Goal: Task Accomplishment & Management: Complete application form

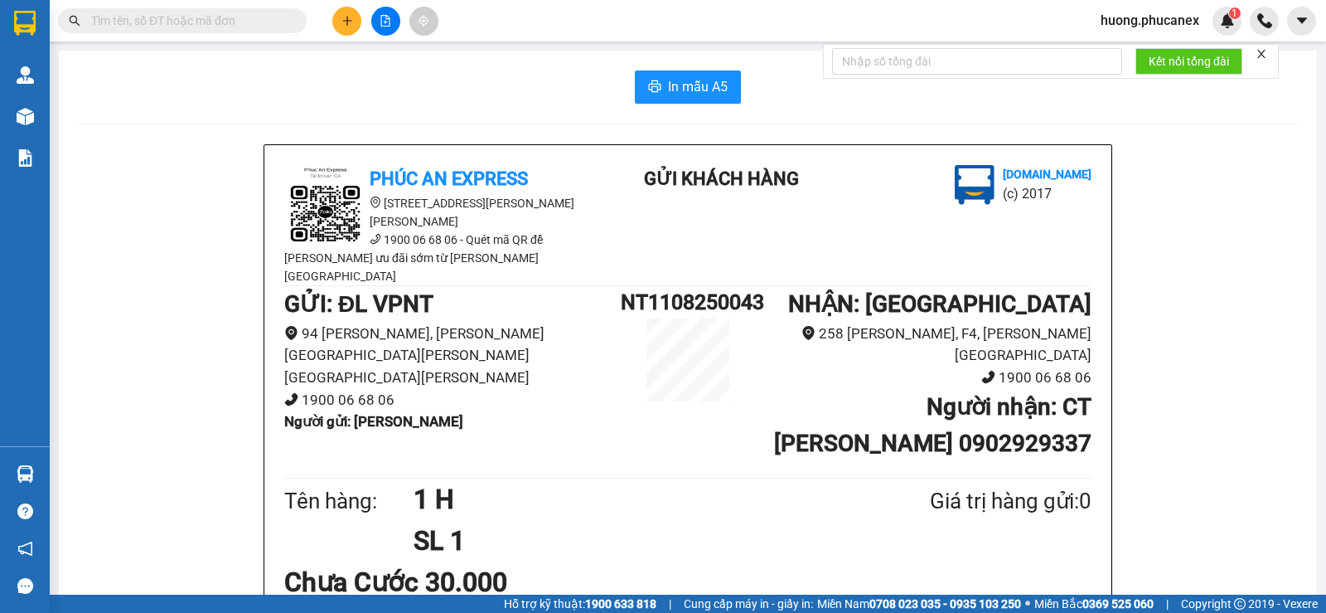
click at [344, 17] on icon "plus" at bounding box center [348, 21] width 12 height 12
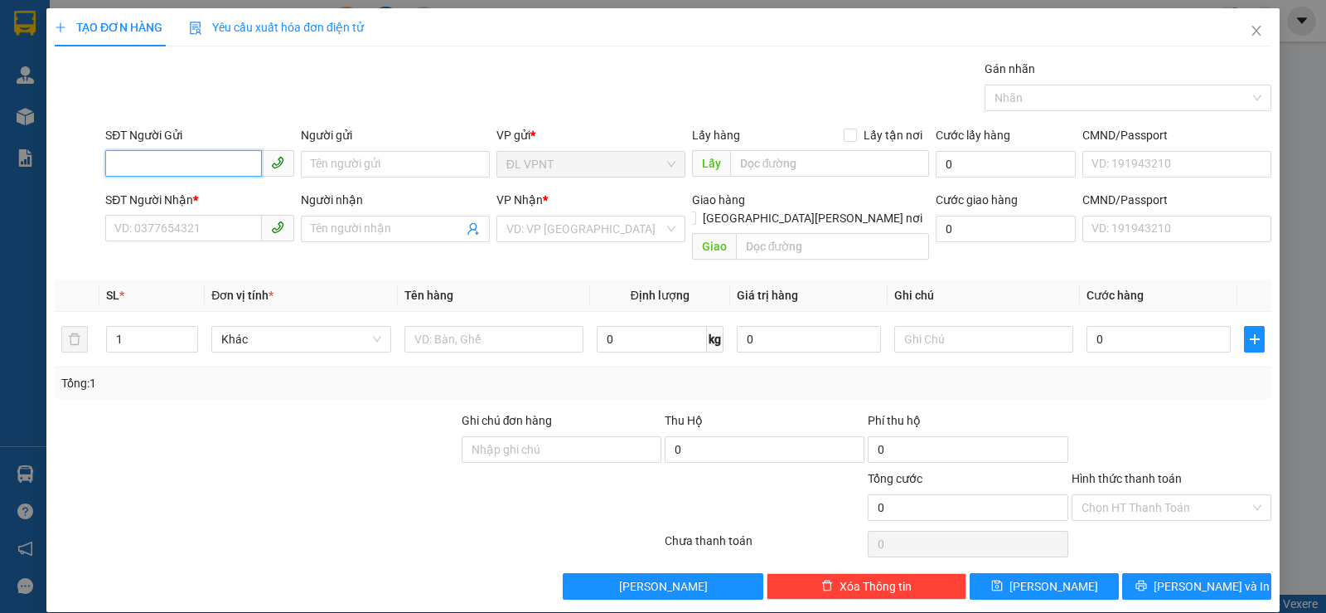
click at [196, 162] on input "SĐT Người Gửi" at bounding box center [183, 163] width 157 height 27
click at [192, 190] on div "0792111982 - BÍCH" at bounding box center [197, 197] width 167 height 18
type input "0792111982"
type input "BÍCH"
type input "0942735175"
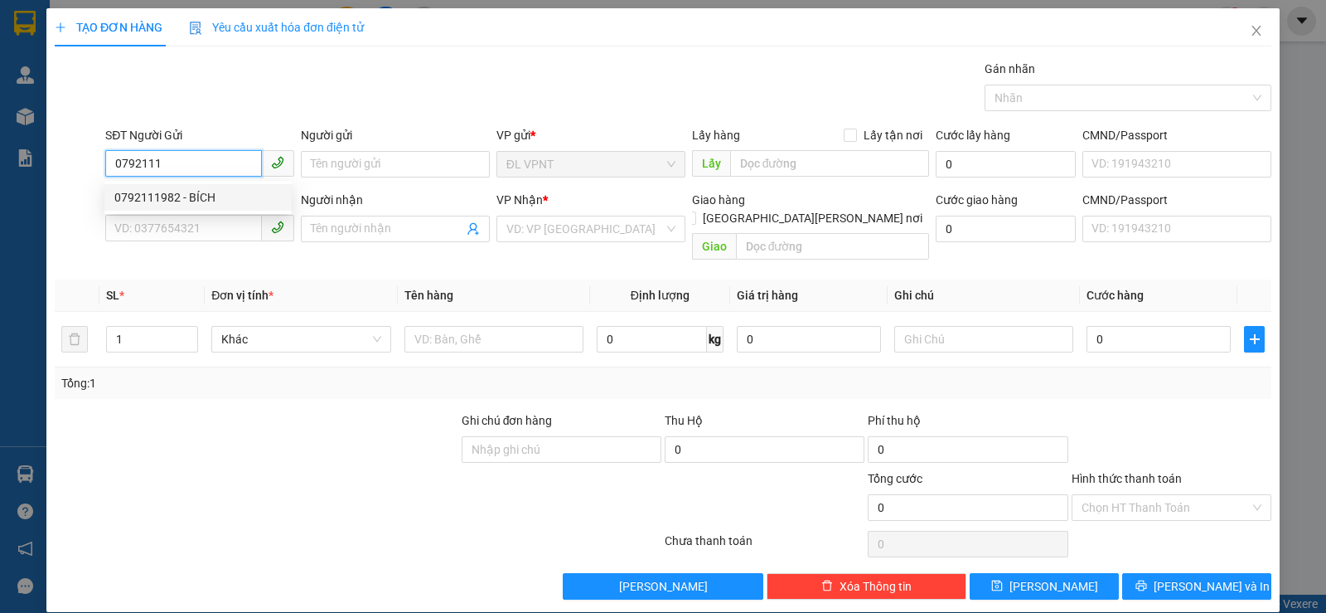
type input "CÔ [PERSON_NAME]"
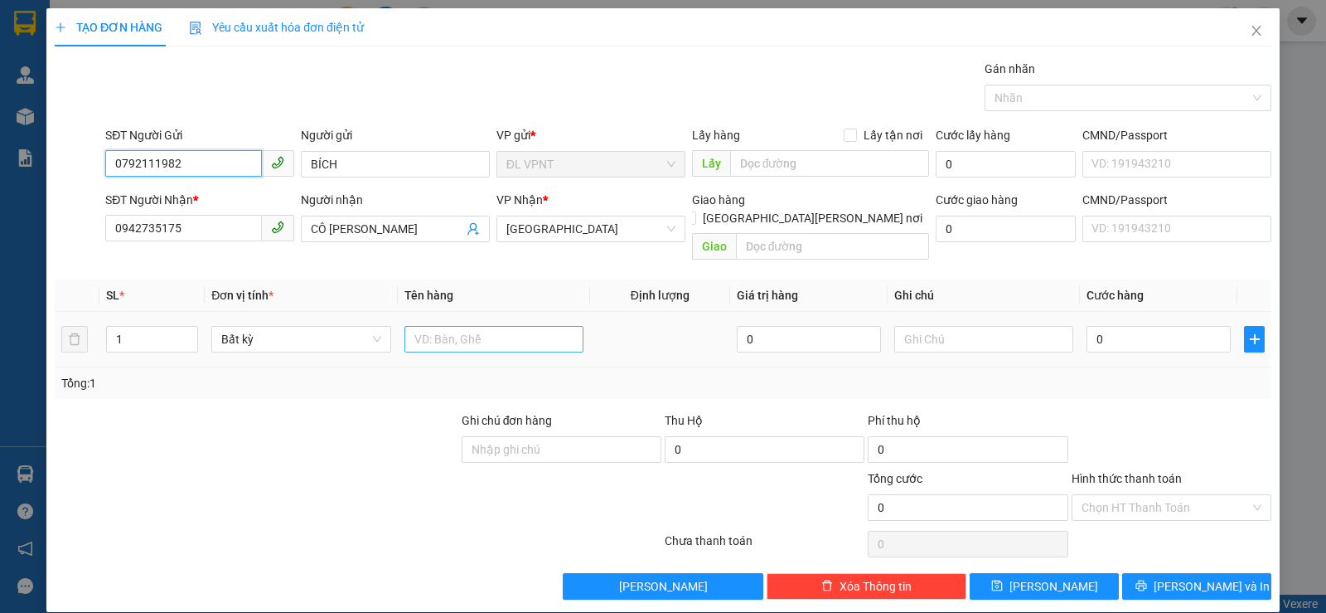
type input "0792111982"
click at [429, 326] on input "text" at bounding box center [494, 339] width 179 height 27
paste input "ị"
type input "1 bịch"
click at [1151, 326] on input "0" at bounding box center [1159, 339] width 144 height 27
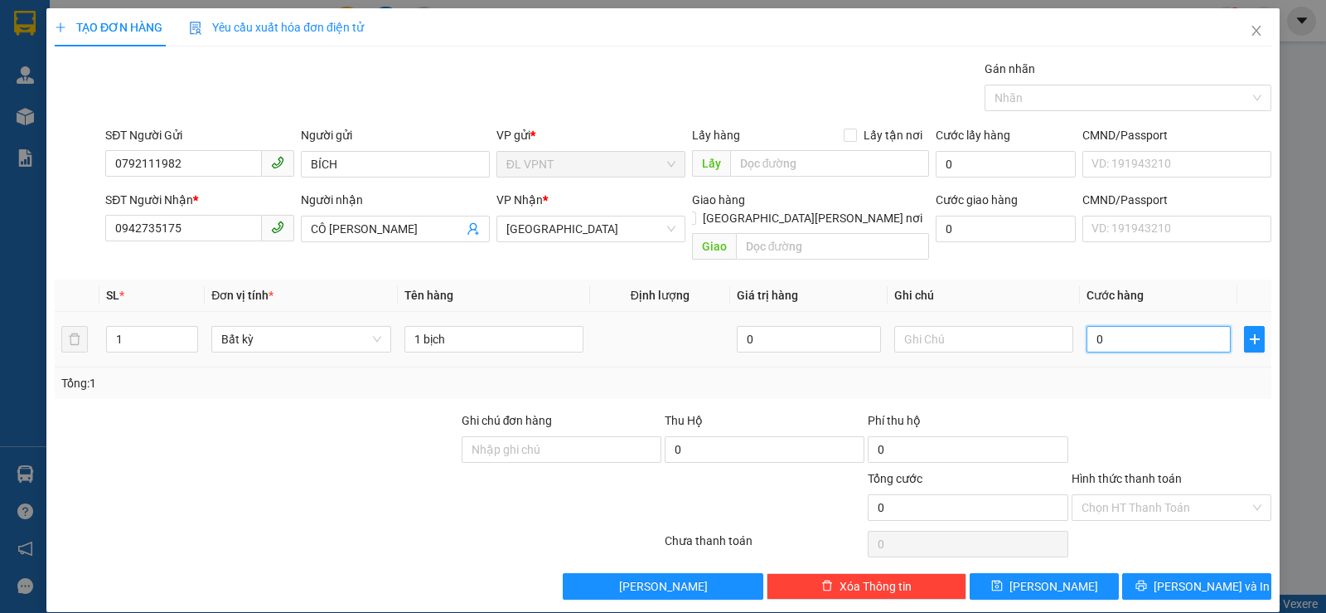
type input "3"
type input "30"
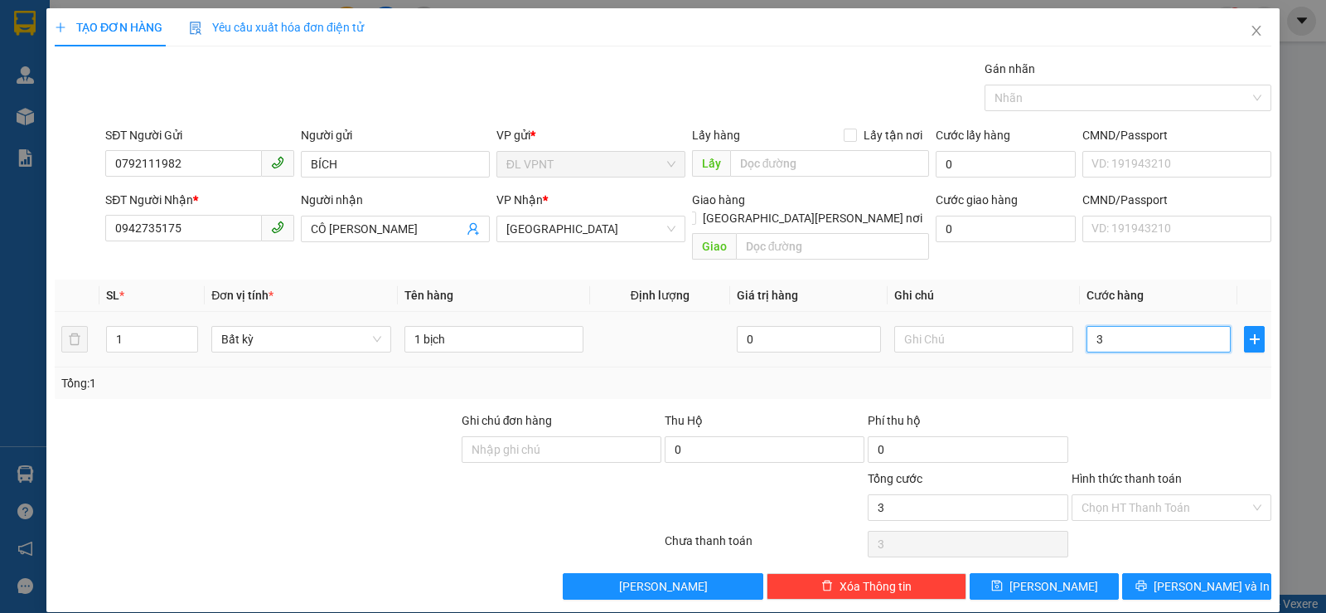
type input "30"
click at [1136, 495] on input "Hình thức thanh toán" at bounding box center [1166, 507] width 168 height 25
type input "30.000"
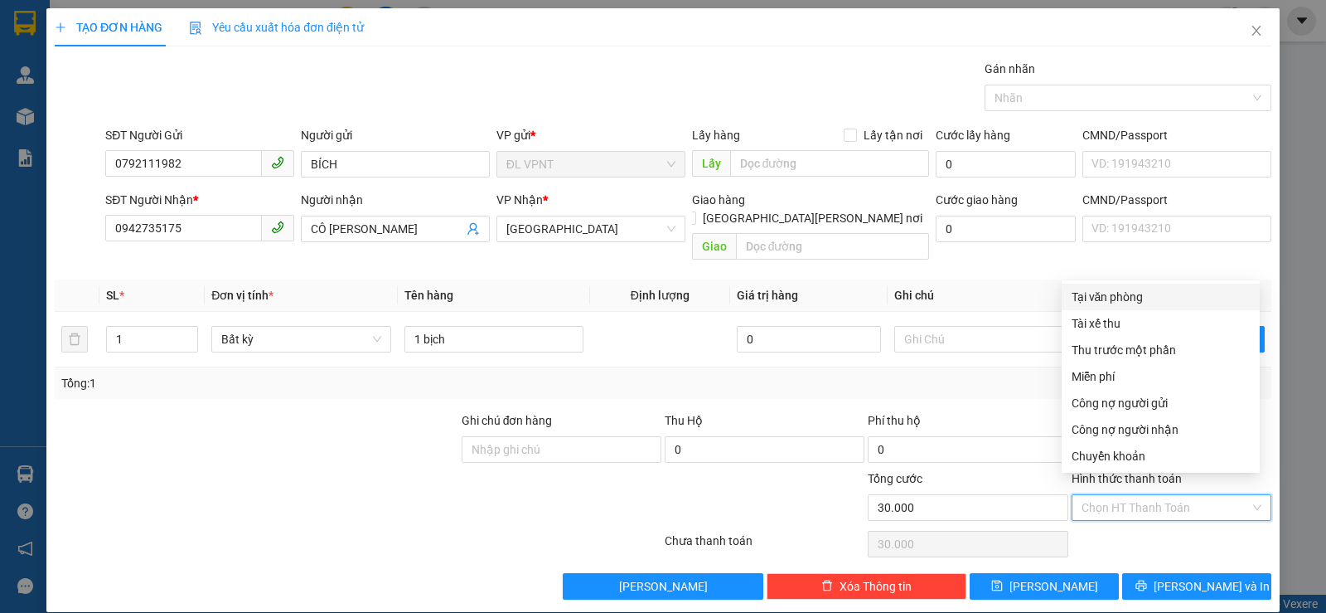
click at [1088, 302] on div "Tại văn phòng" at bounding box center [1161, 297] width 178 height 18
type input "0"
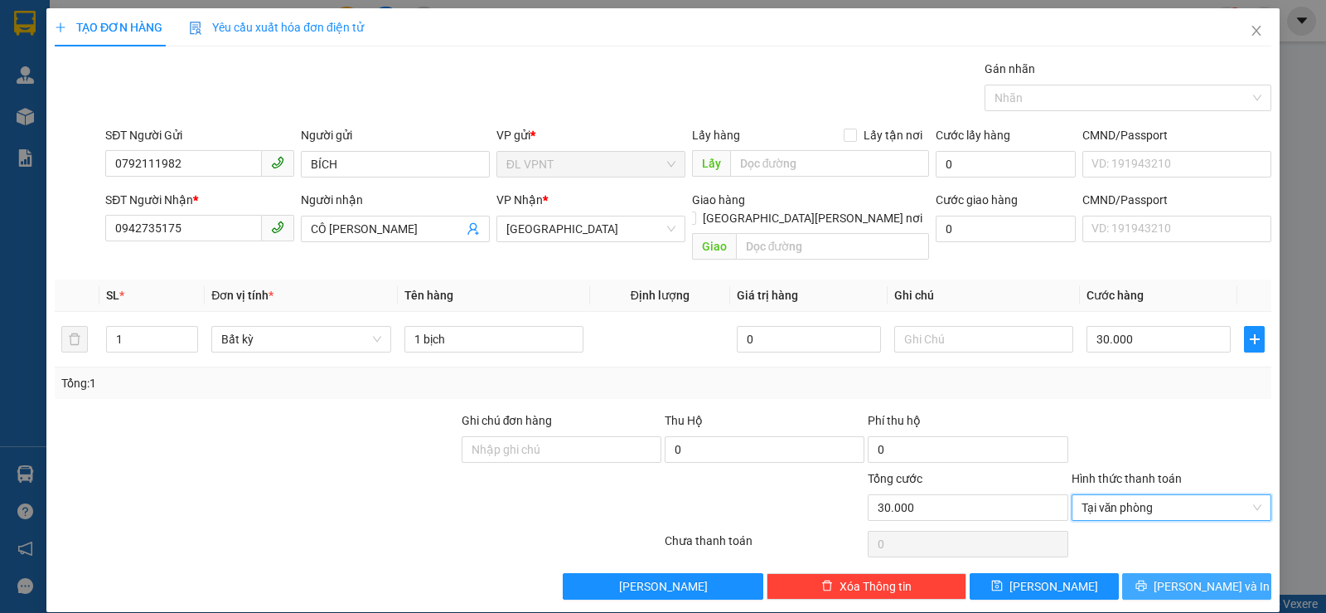
click at [1176, 577] on span "[PERSON_NAME] và In" at bounding box center [1212, 586] width 116 height 18
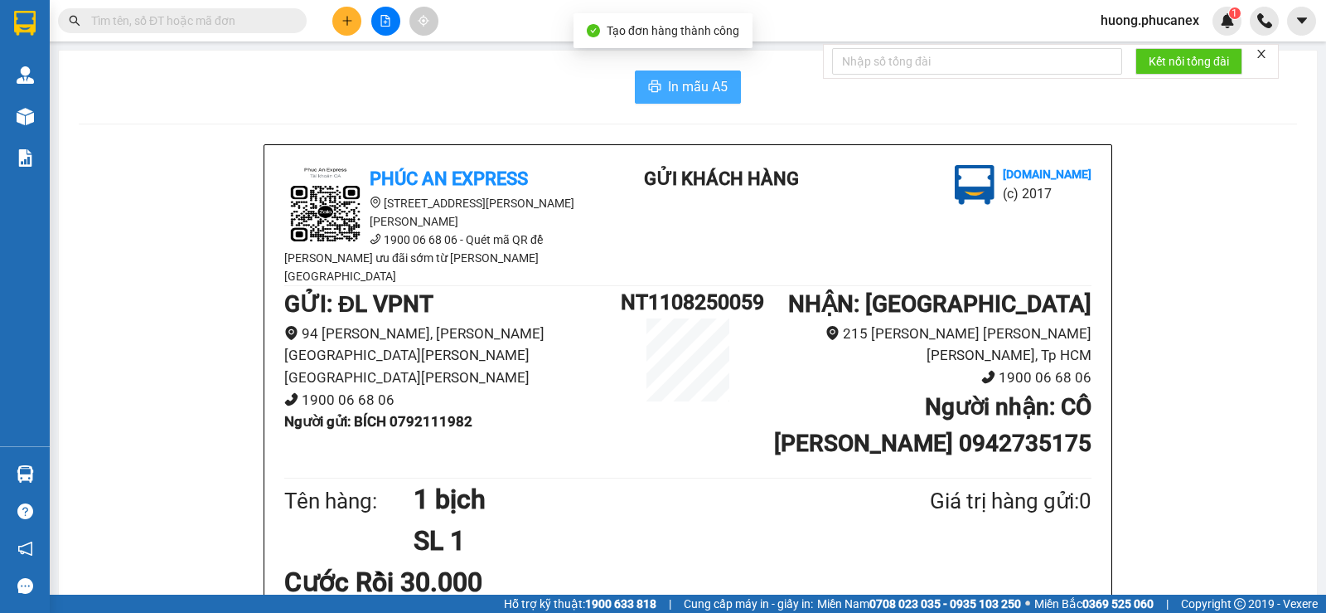
click at [675, 86] on span "In mẫu A5" at bounding box center [698, 86] width 60 height 21
click at [344, 26] on icon "plus" at bounding box center [348, 21] width 12 height 12
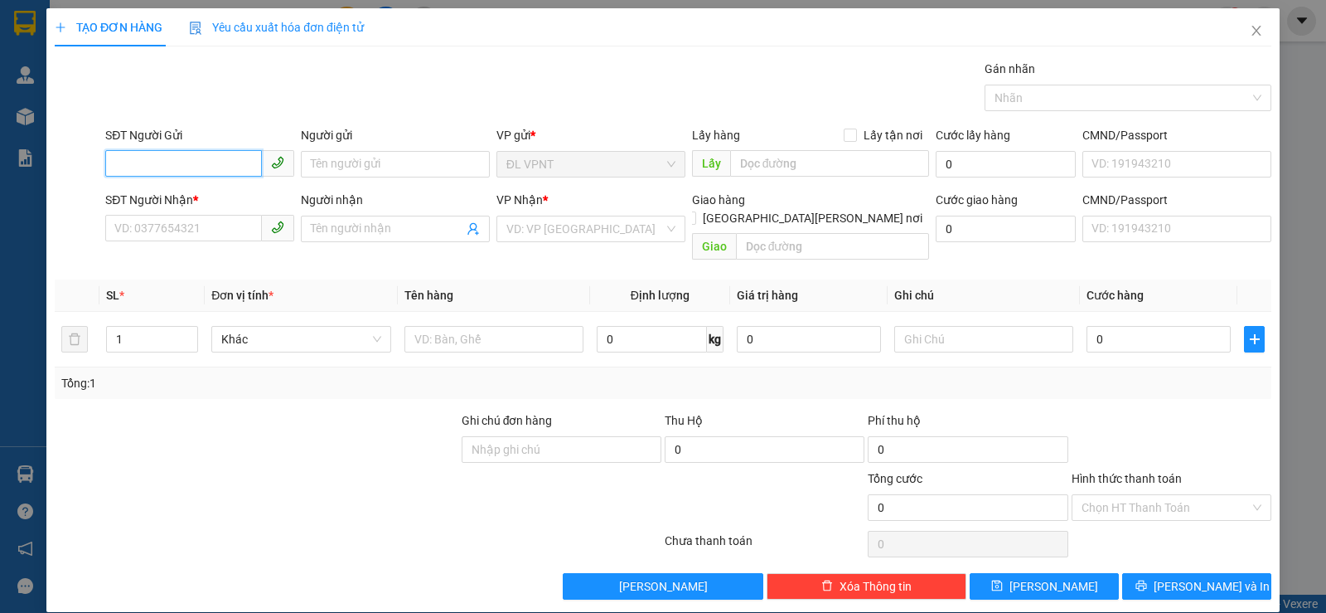
click at [159, 152] on input "SĐT Người Gửi" at bounding box center [183, 163] width 157 height 27
click at [195, 221] on div "0976545459 - [PERSON_NAME]" at bounding box center [197, 224] width 167 height 18
type input "0976545459"
type input "KHÁNH"
type input "0985777433"
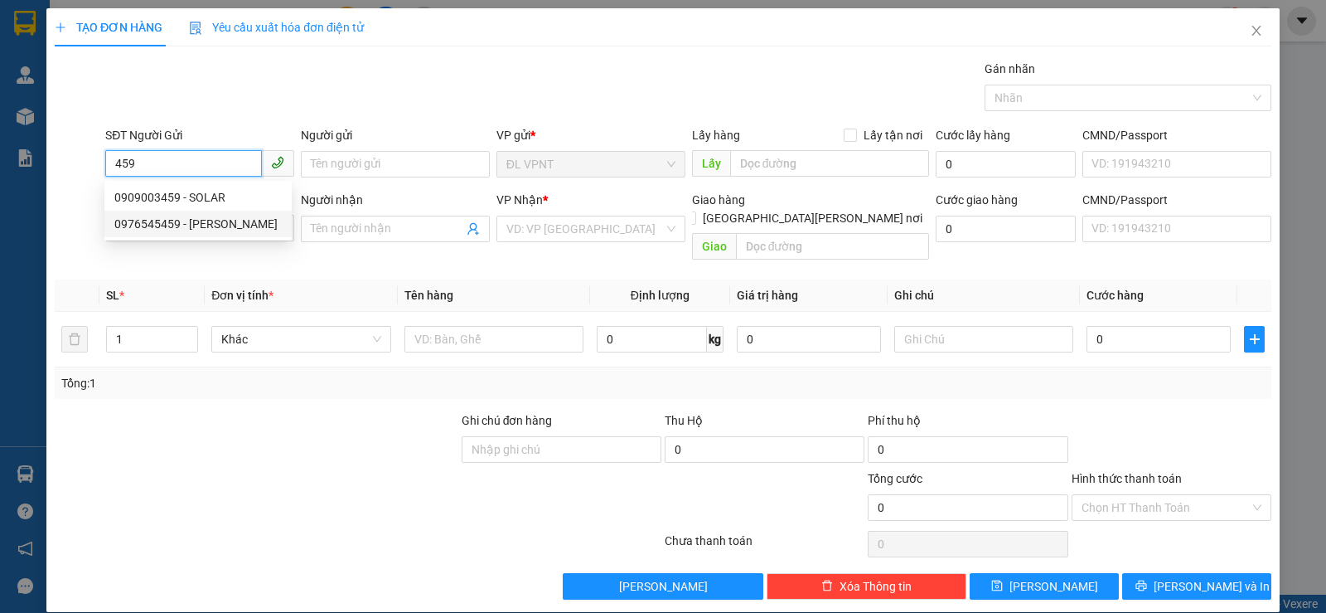
type input "HÀO"
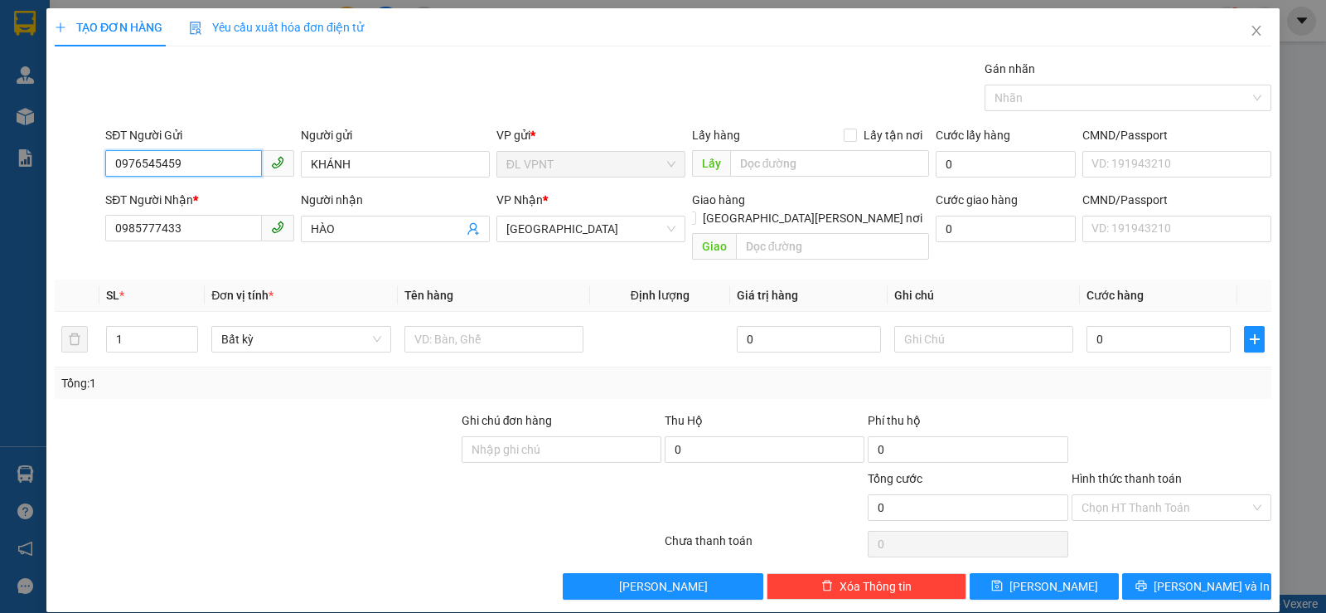
drag, startPoint x: 204, startPoint y: 172, endPoint x: 71, endPoint y: 154, distance: 133.9
click at [71, 154] on div "SĐT Người Gửi 0976545459 Người gửi [PERSON_NAME] VP gửi * ĐL VPNT Lấy hàng Lấy …" at bounding box center [663, 155] width 1220 height 58
type input "0"
click at [200, 196] on div "0793000452 - NK SG1" at bounding box center [197, 197] width 167 height 18
type input "0793000452"
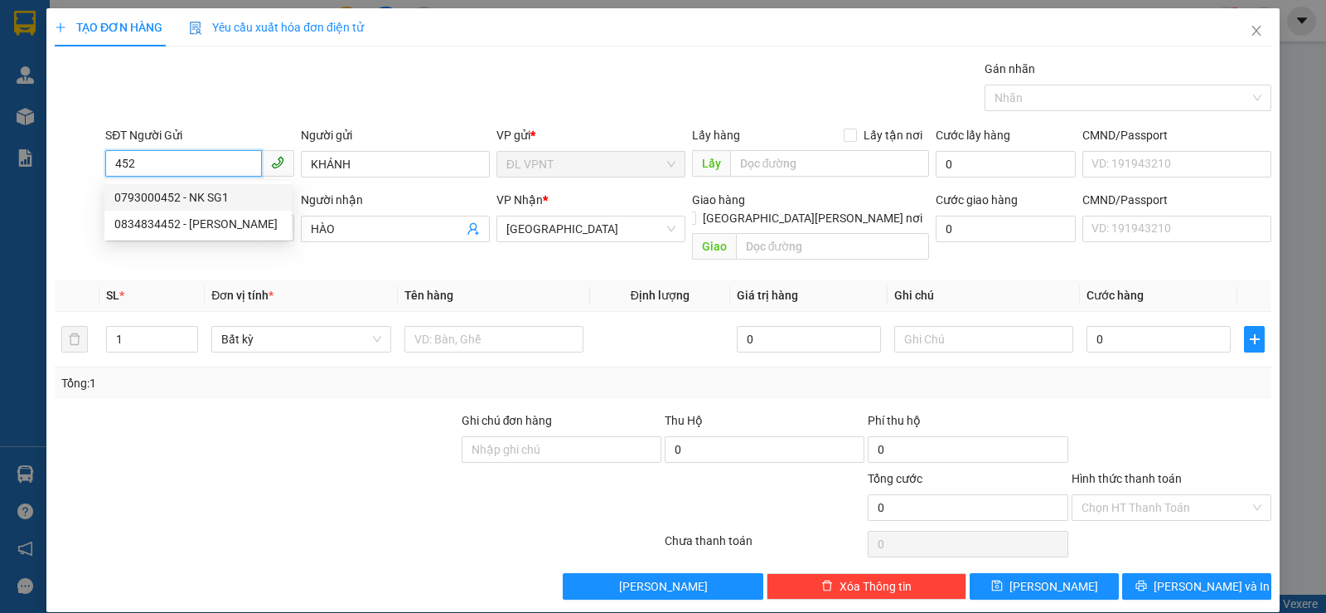
type input "NK SG1"
type input "0793000452"
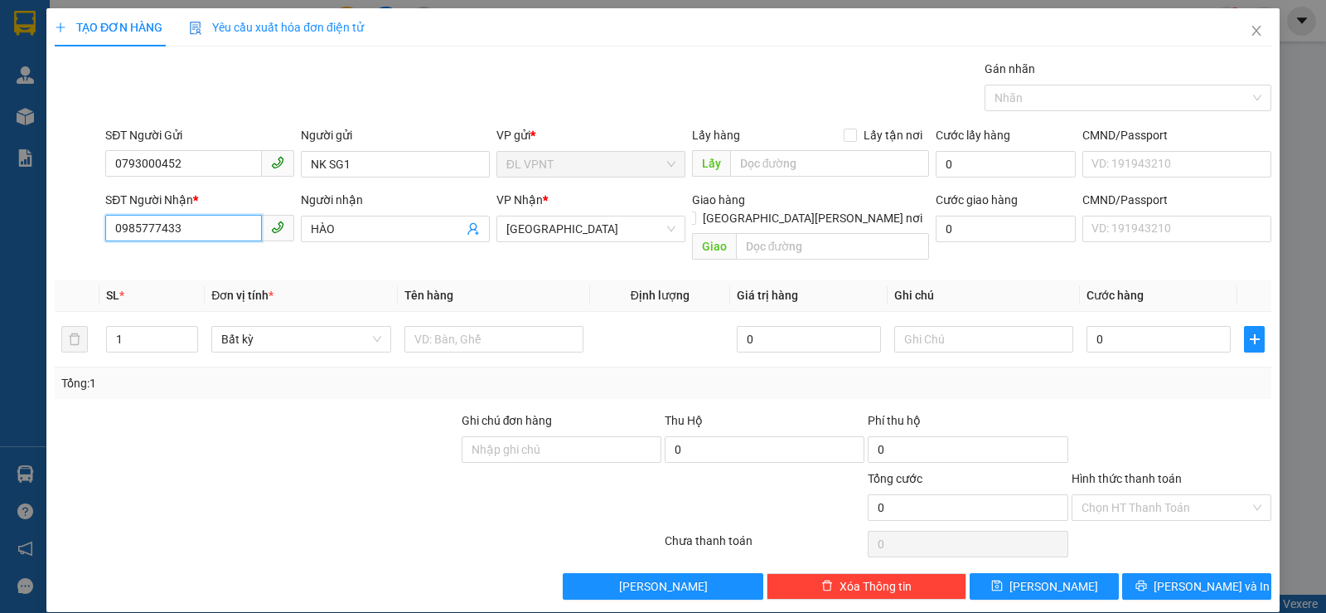
drag, startPoint x: 177, startPoint y: 226, endPoint x: 35, endPoint y: 219, distance: 142.8
click at [42, 223] on div "TẠO ĐƠN HÀNG Yêu cầu xuất [PERSON_NAME] điện tử Transit Pickup Surcharge Ids Tr…" at bounding box center [663, 306] width 1326 height 613
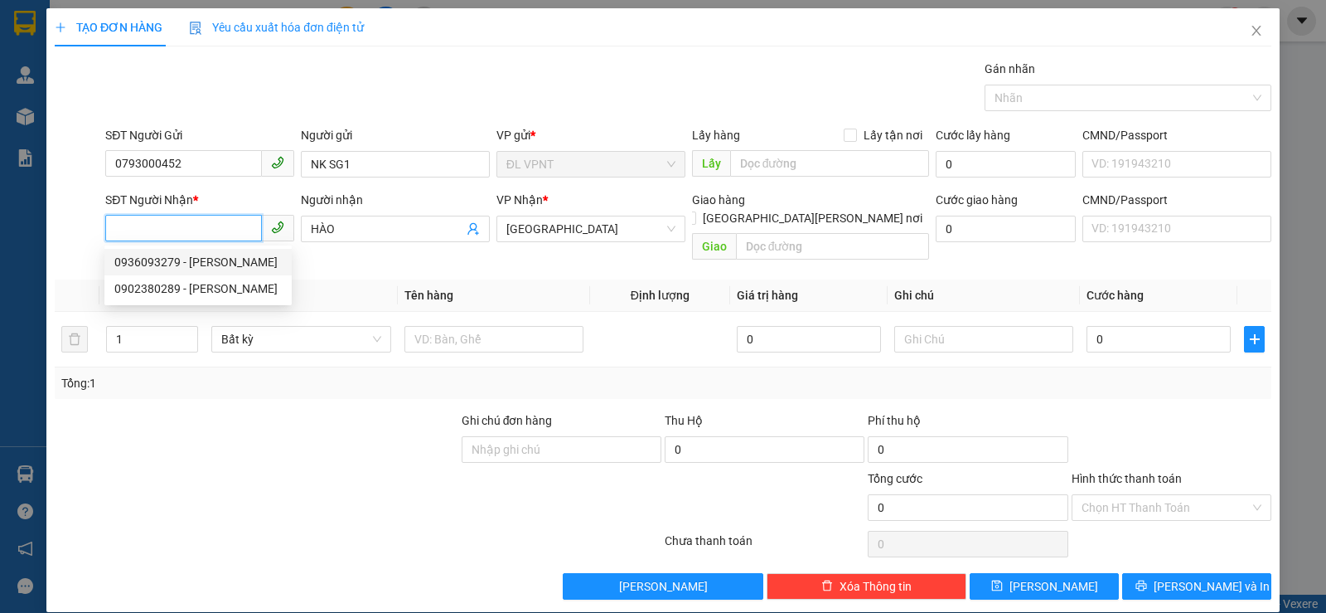
click at [185, 265] on div "0936093279 - [PERSON_NAME]" at bounding box center [197, 262] width 167 height 18
type input "0936093279"
type input "DINH"
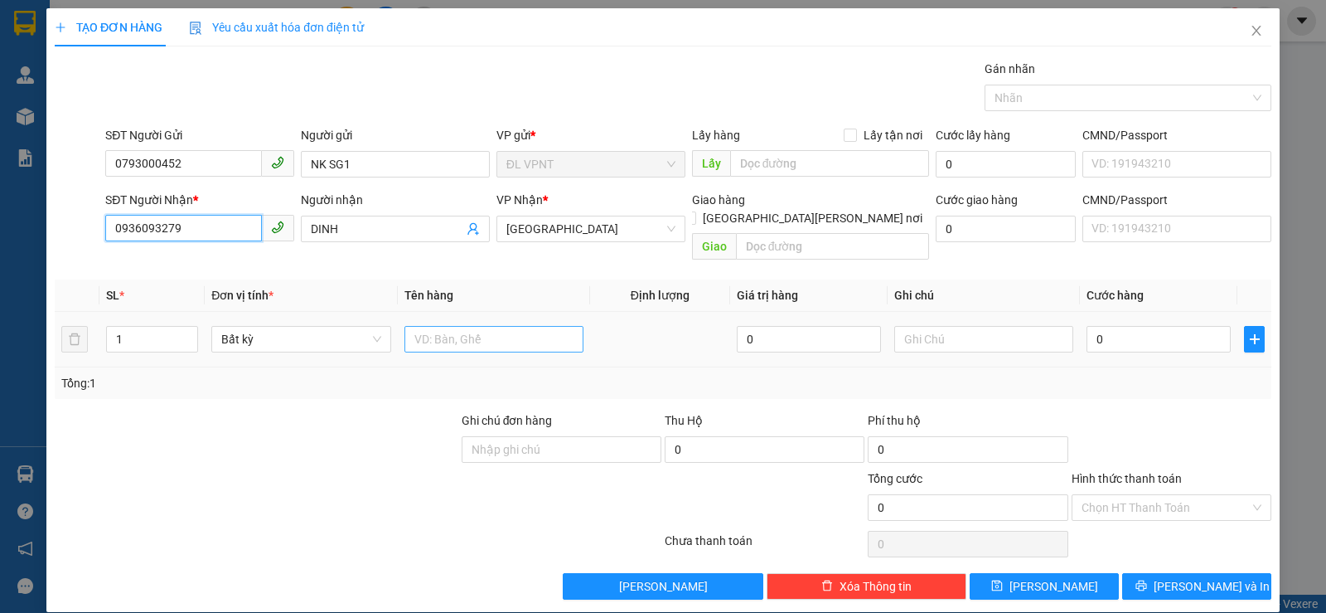
type input "0936093279"
click at [475, 326] on input "text" at bounding box center [494, 339] width 179 height 27
type input "1 H"
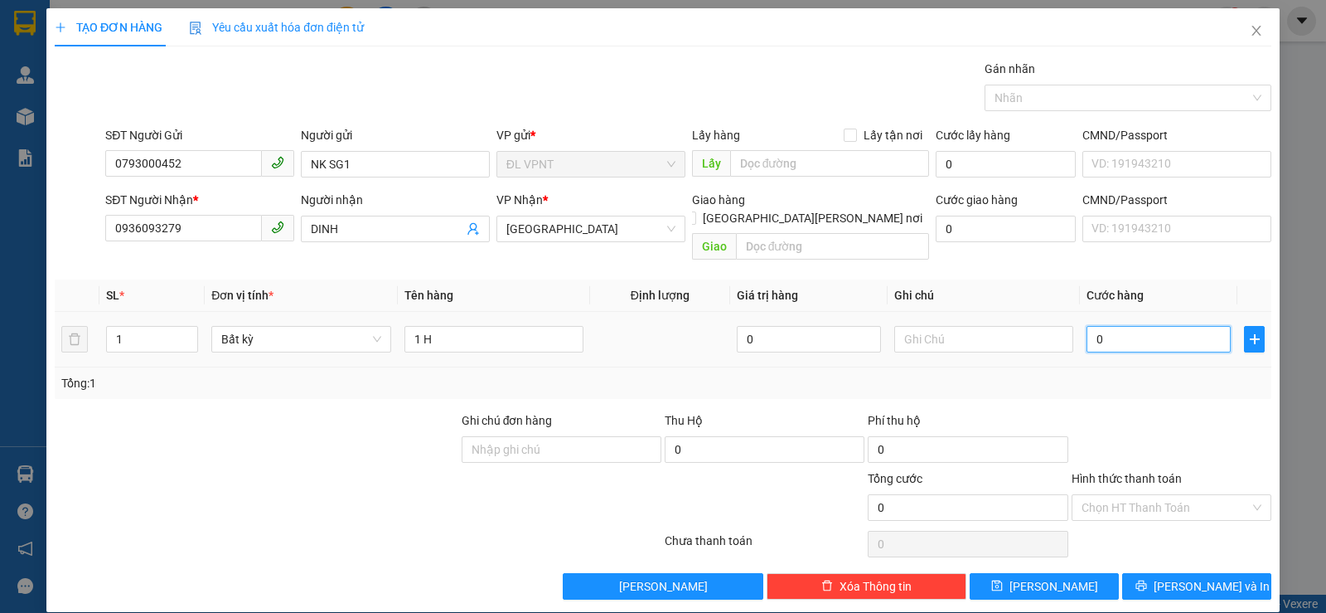
click at [1117, 328] on input "0" at bounding box center [1159, 339] width 144 height 27
type input "2"
type input "20"
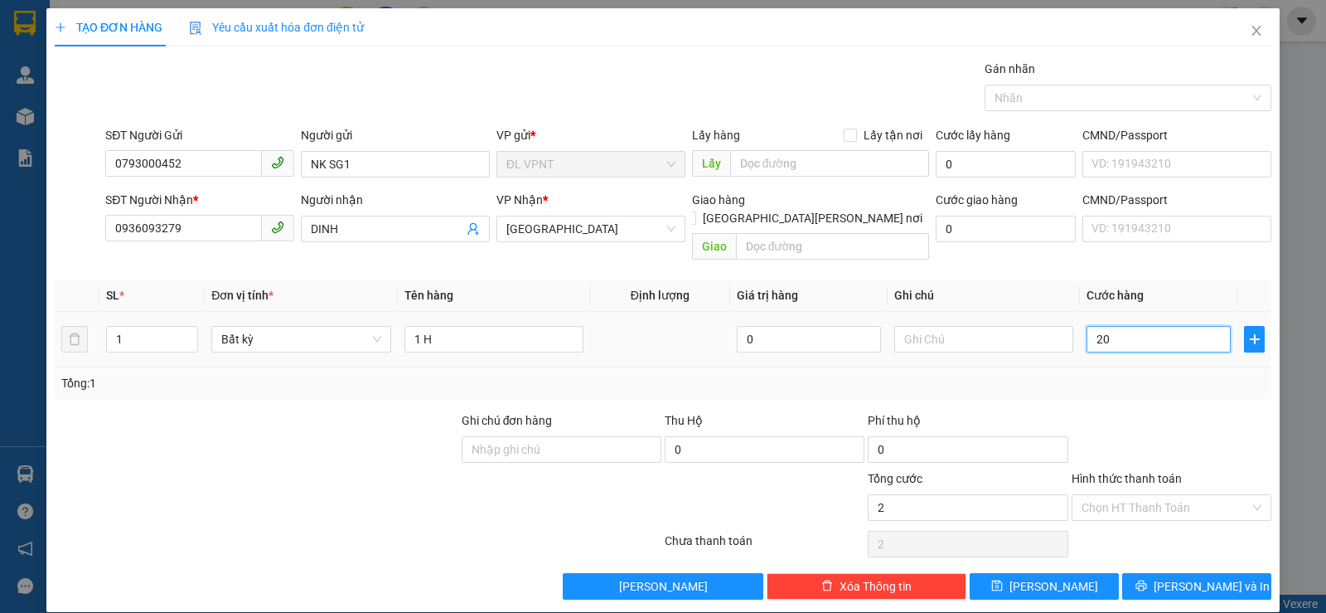
type input "20"
click at [1164, 495] on input "Hình thức thanh toán" at bounding box center [1166, 507] width 168 height 25
type input "20.000"
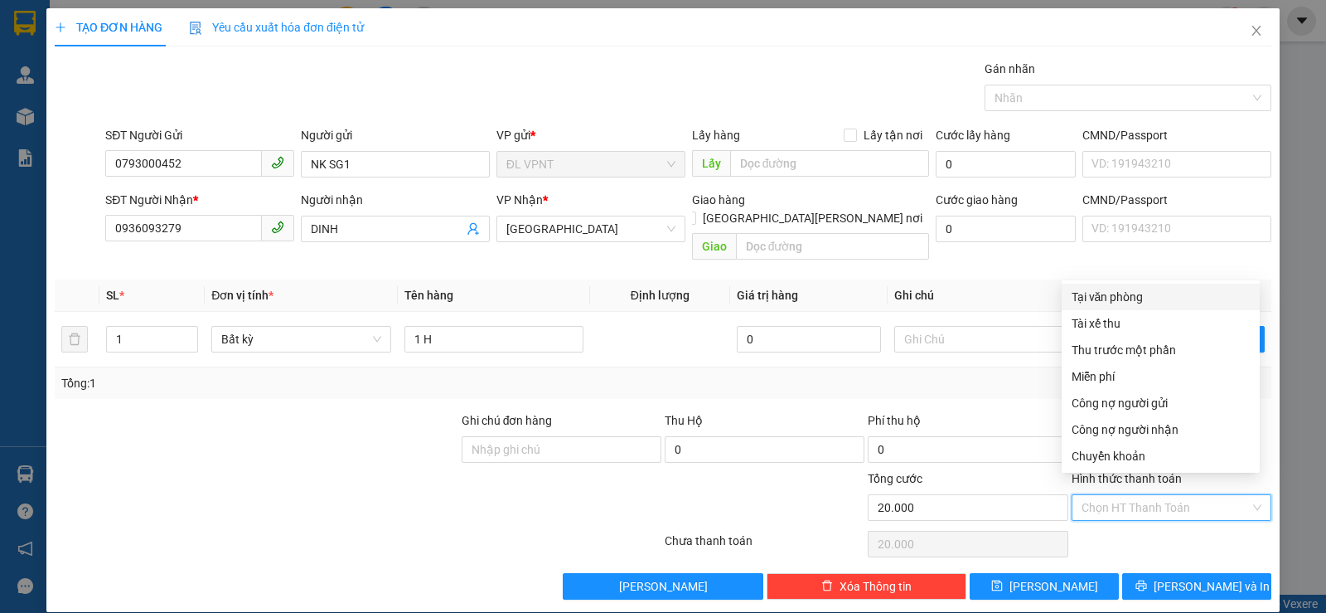
click at [1125, 298] on div "Tại văn phòng" at bounding box center [1161, 297] width 178 height 18
type input "0"
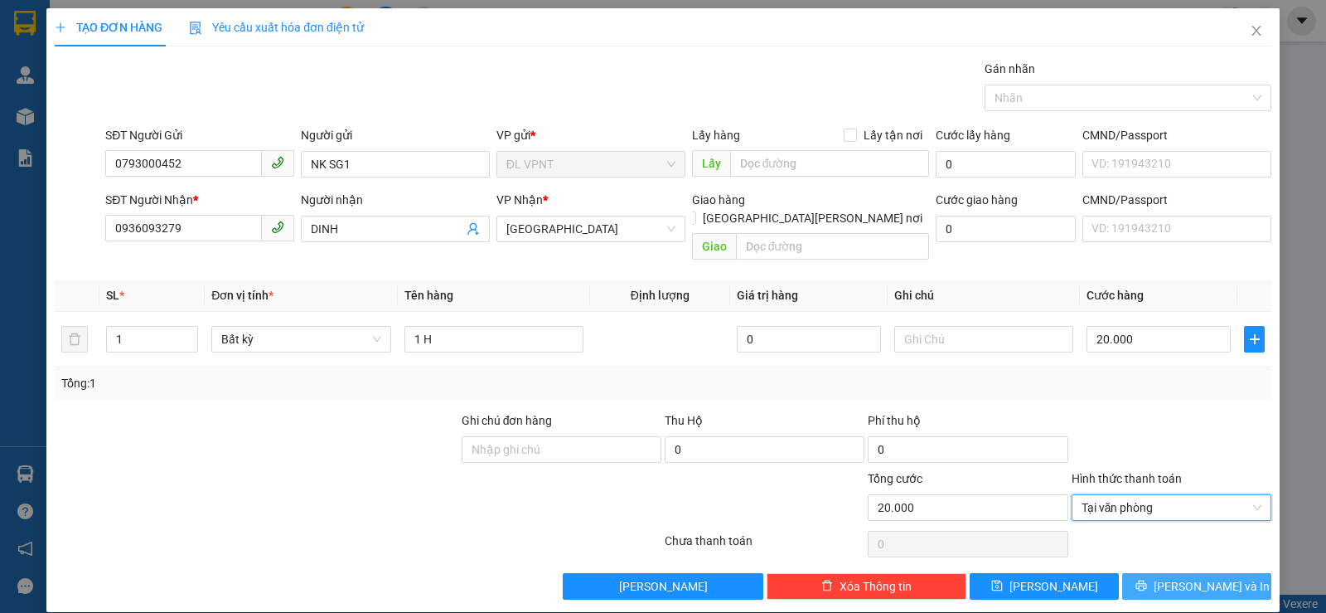
click at [1191, 577] on span "[PERSON_NAME] và In" at bounding box center [1212, 586] width 116 height 18
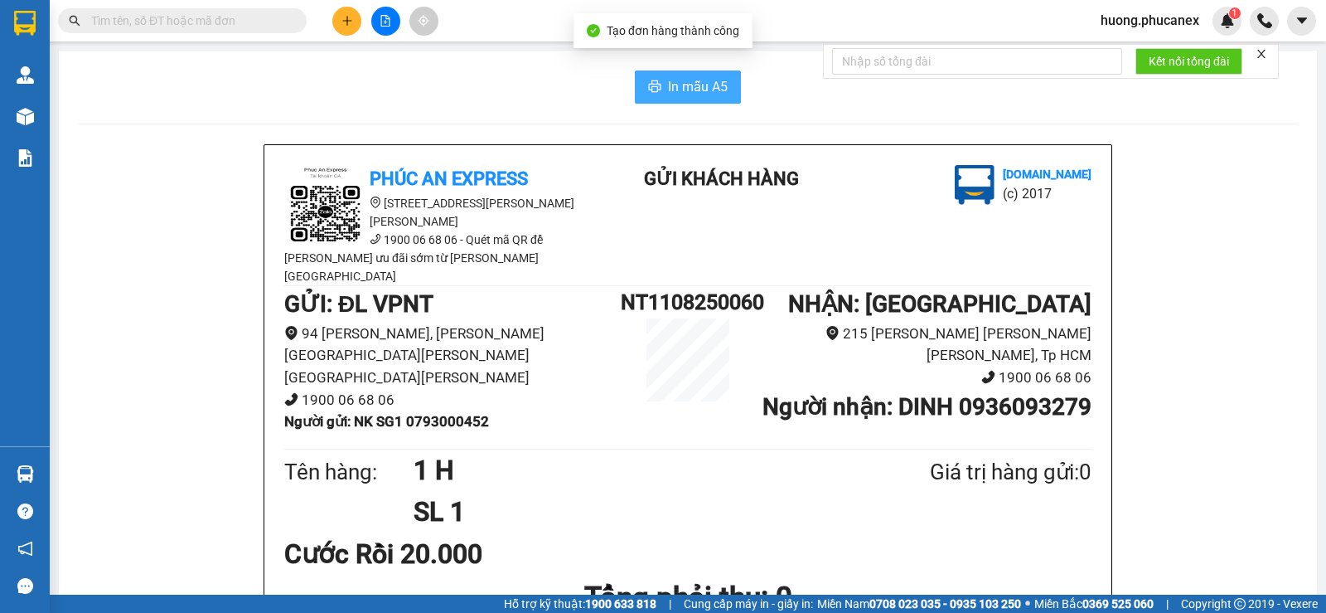
click at [652, 92] on icon "printer" at bounding box center [654, 86] width 13 height 13
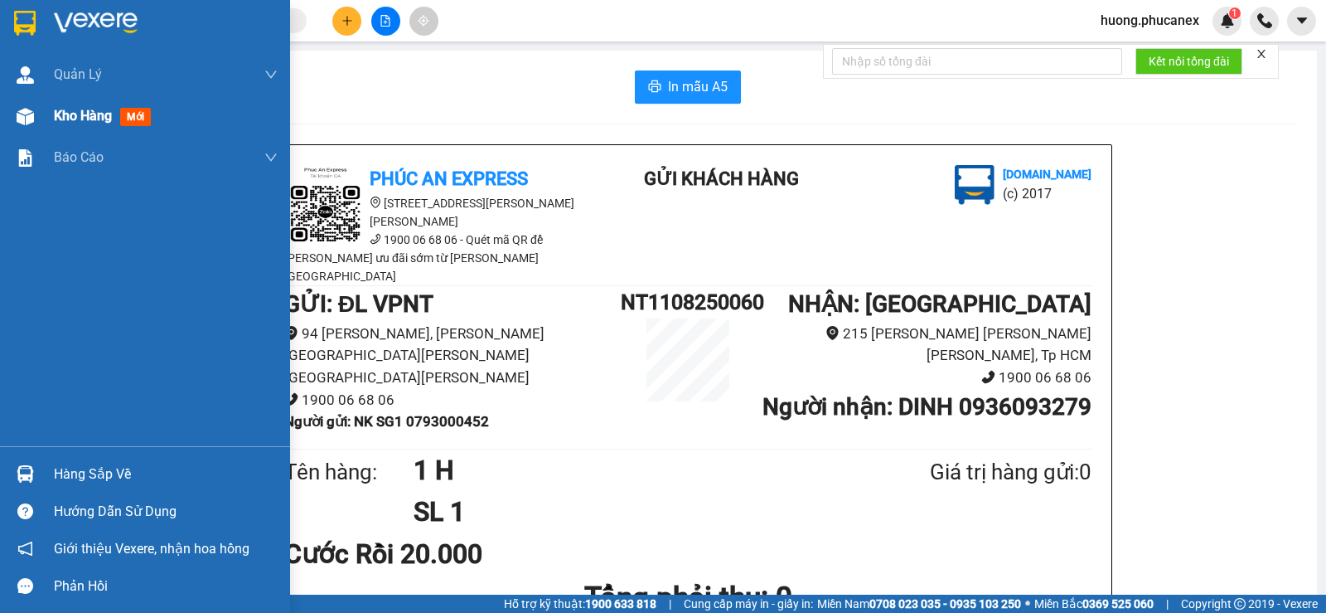
click at [112, 119] on span "Kho hàng" at bounding box center [83, 116] width 58 height 16
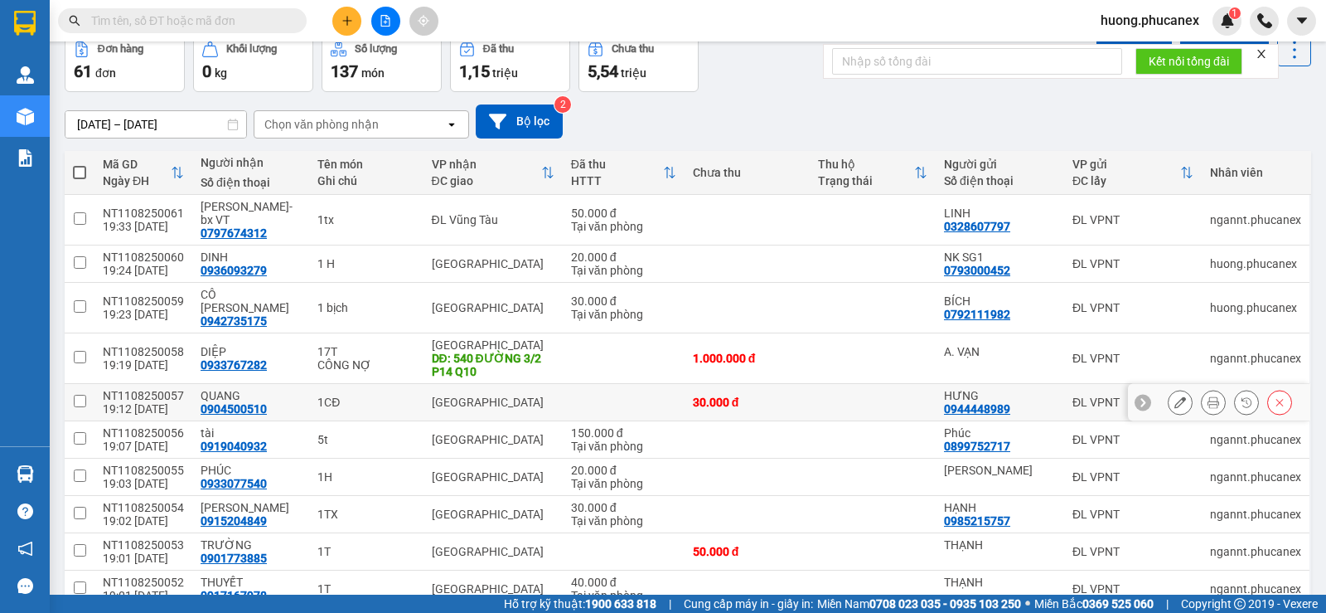
scroll to position [138, 0]
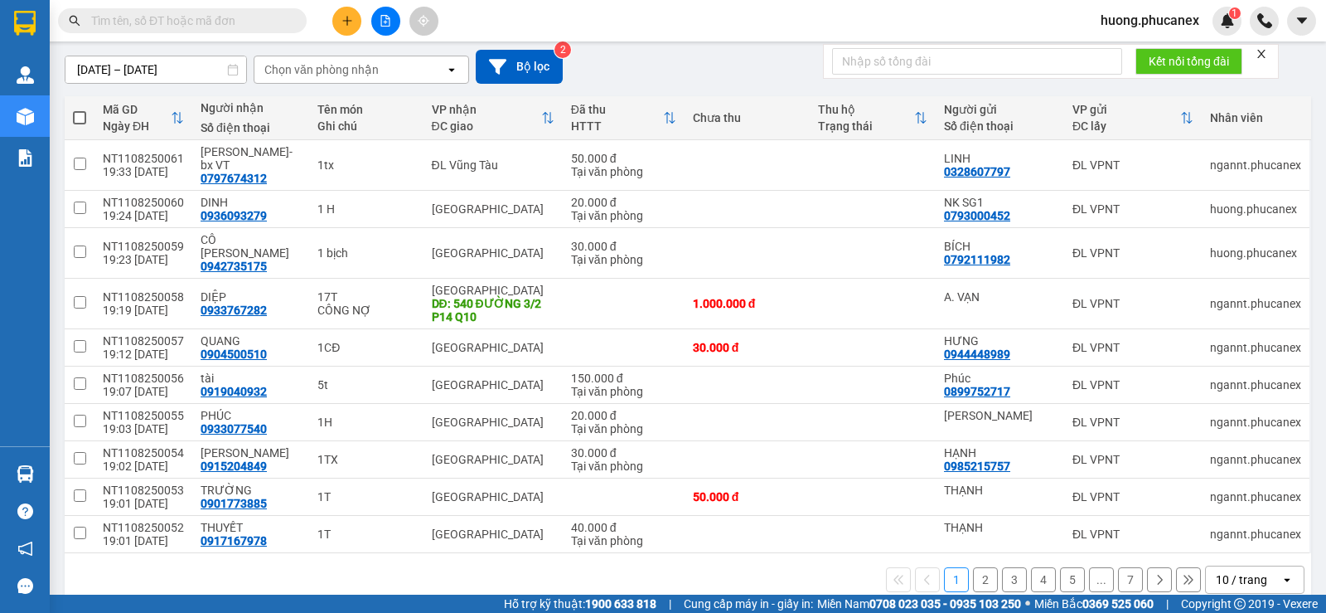
click at [979, 567] on button "2" at bounding box center [985, 579] width 25 height 25
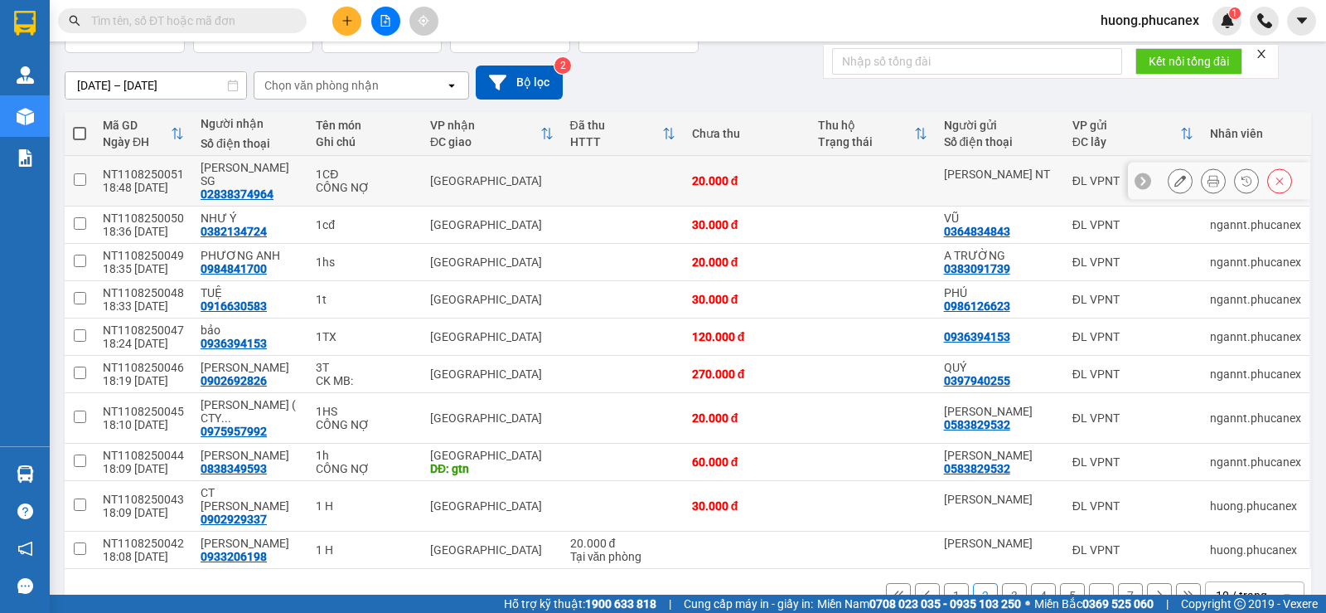
scroll to position [124, 0]
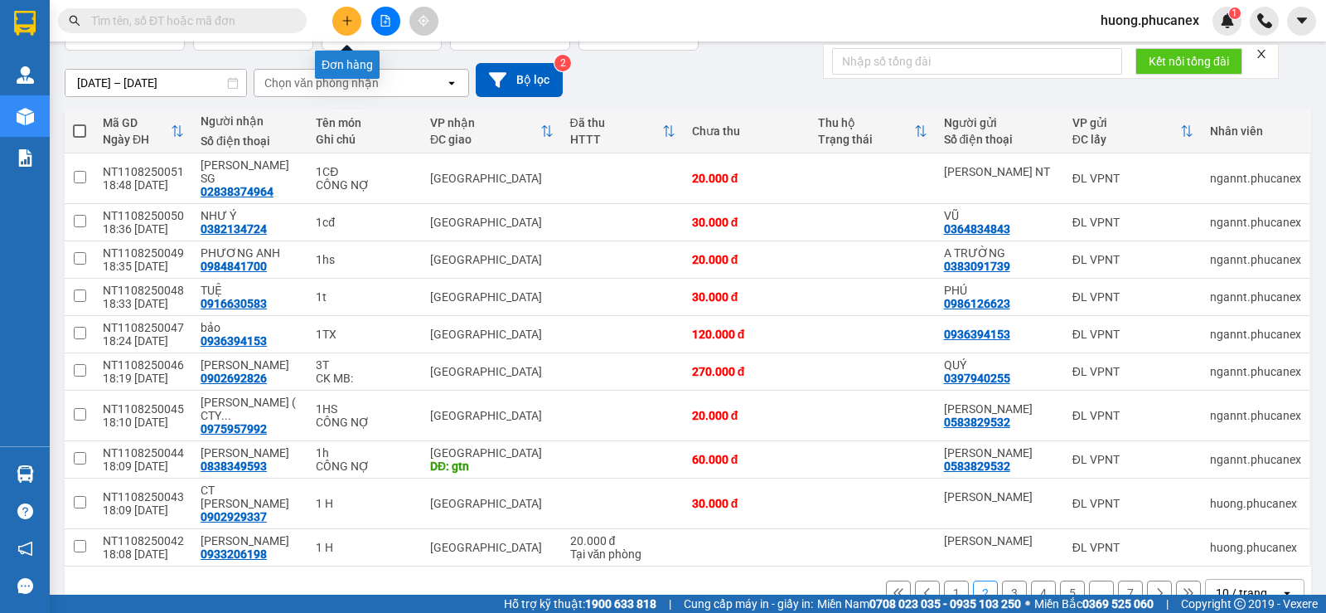
click at [348, 29] on button at bounding box center [346, 21] width 29 height 29
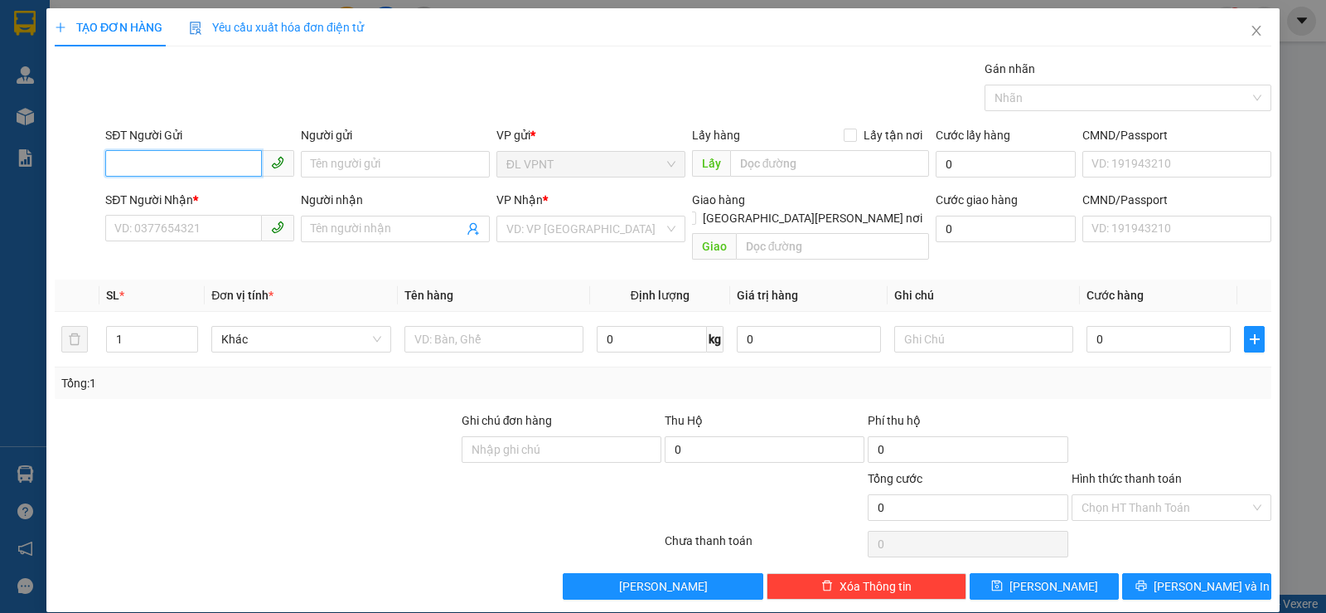
click at [210, 158] on input "SĐT Người Gửi" at bounding box center [183, 163] width 157 height 27
click at [240, 200] on div "0971989242 - [PERSON_NAME]" at bounding box center [197, 197] width 167 height 18
type input "0971989242"
type input "[PERSON_NAME]"
type input "0901199904"
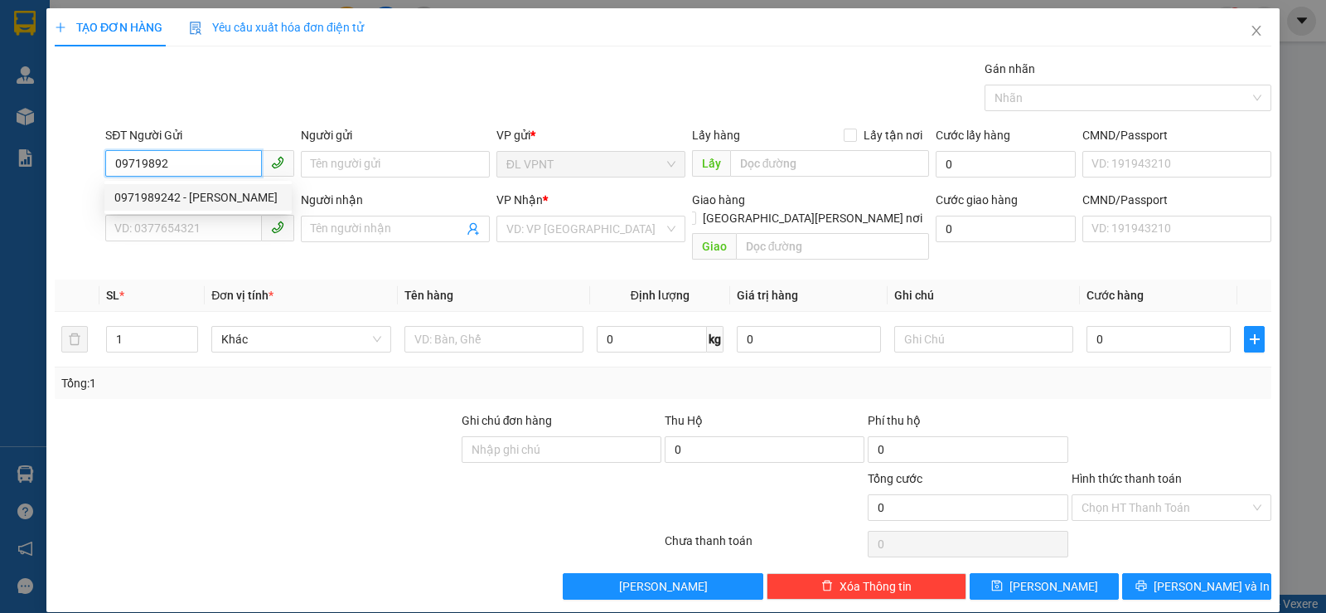
type input "NGÂN"
type input "26/91 [PERSON_NAME],P17,GÒ VẤP"
type input "100.000"
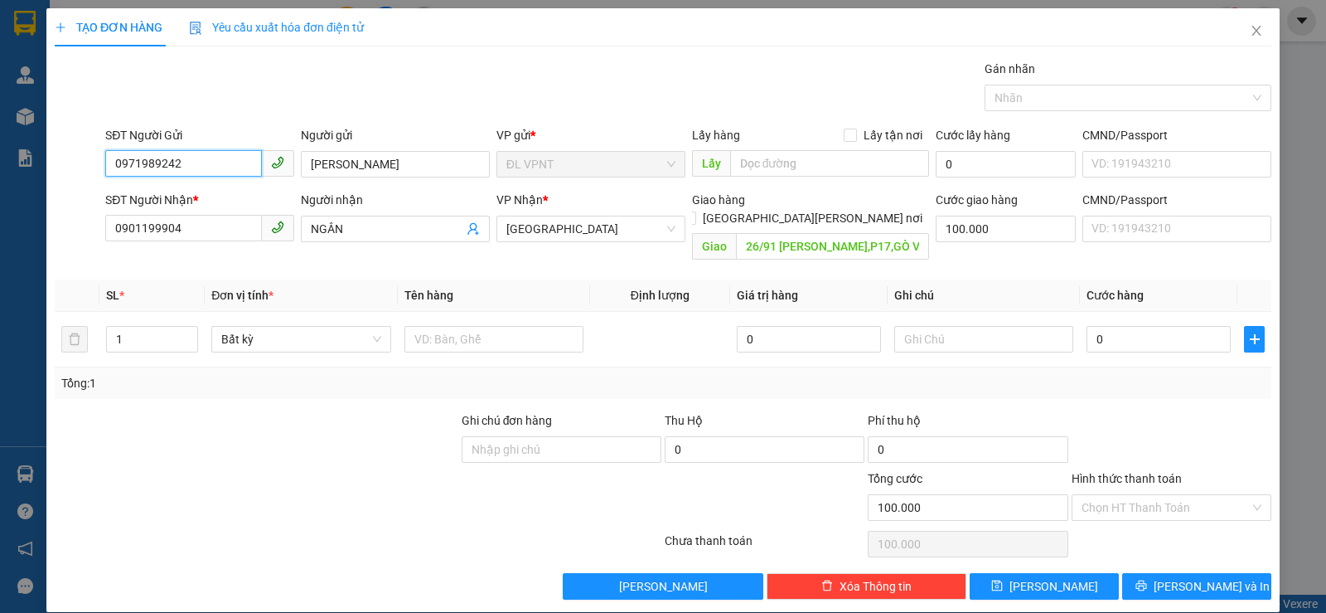
type input "0971989242"
click at [0, 227] on div "TẠO ĐƠN HÀNG Yêu cầu xuất [PERSON_NAME] điện tử Transit Pickup Surcharge Ids Tr…" at bounding box center [663, 306] width 1326 height 613
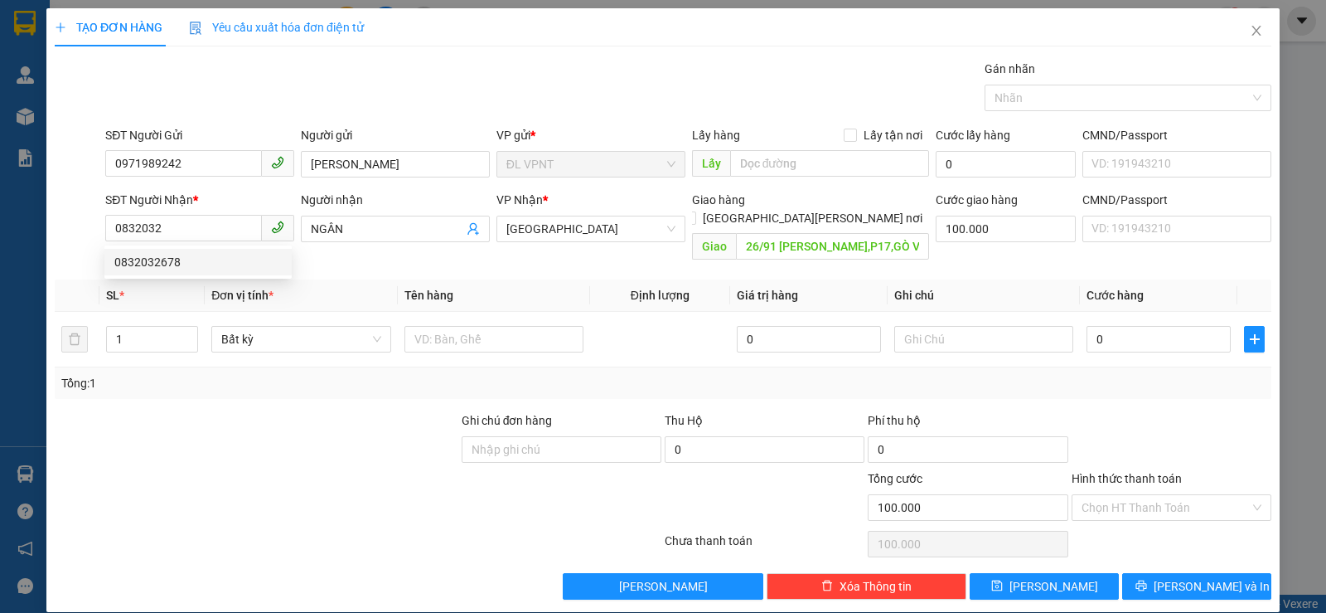
click at [161, 246] on div "0832032678 0832032678" at bounding box center [197, 261] width 187 height 33
click at [171, 279] on th "SL *" at bounding box center [151, 295] width 105 height 32
click at [210, 233] on input "0832032" at bounding box center [183, 228] width 157 height 27
click at [196, 256] on div "0832032678" at bounding box center [197, 262] width 167 height 18
type input "0832032678"
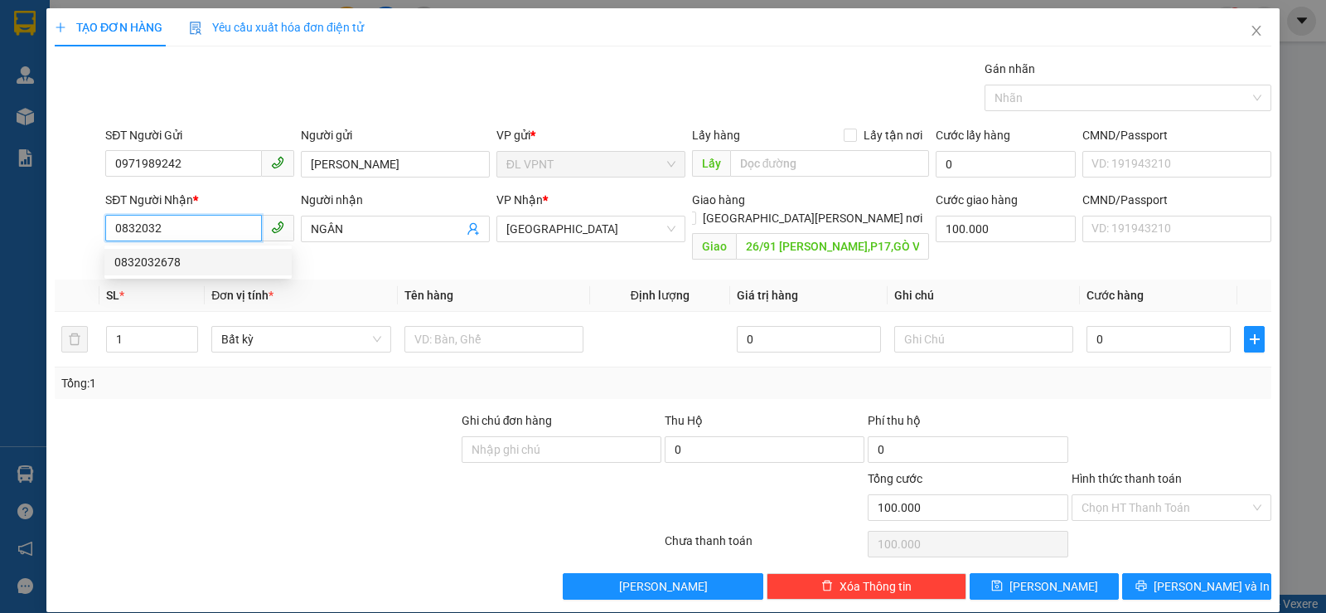
type input "183/11 đường 3/2 p11 q10"
type input "50.000"
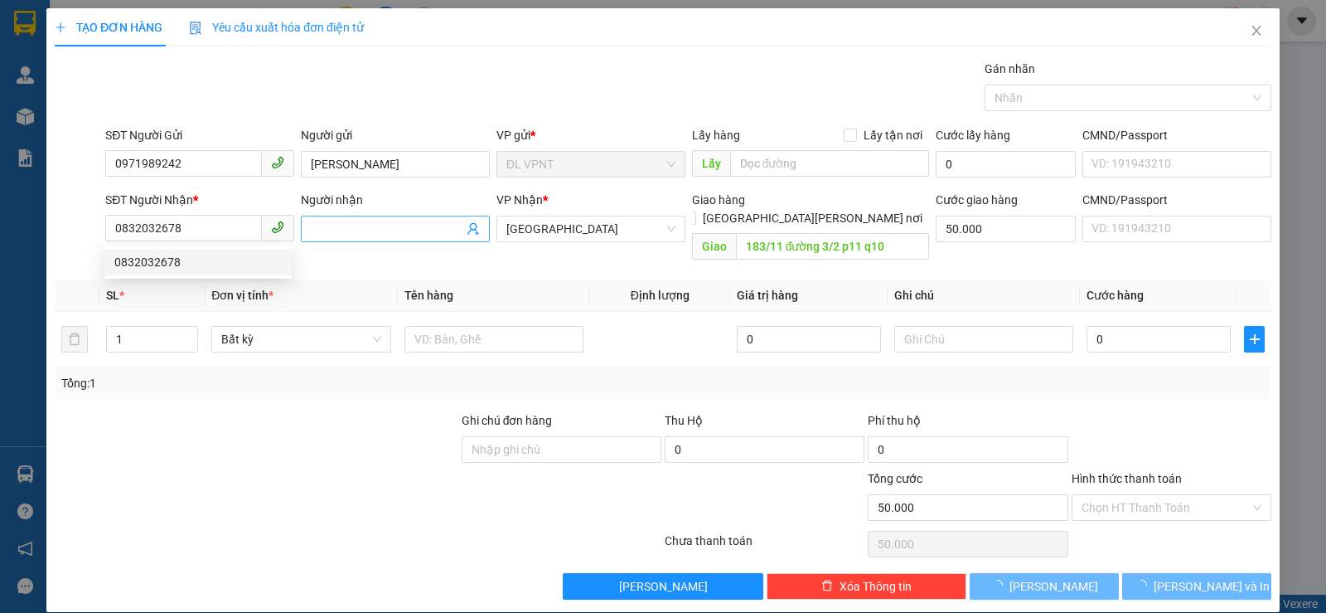
click at [343, 233] on input "Người nhận" at bounding box center [387, 229] width 153 height 18
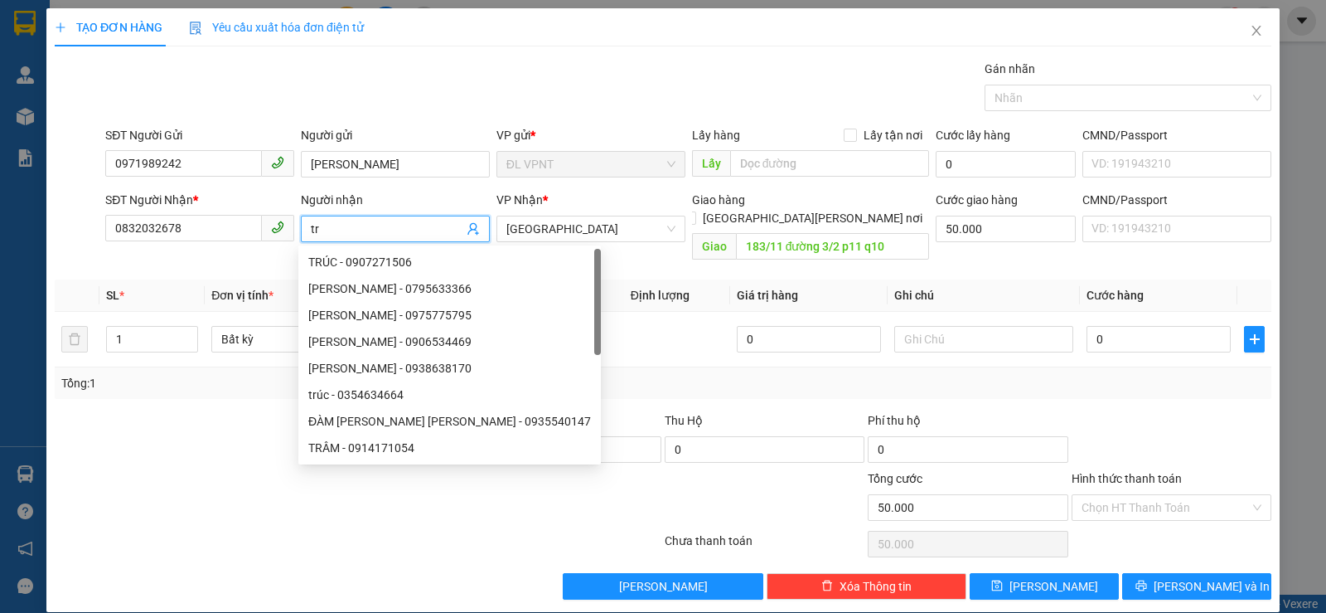
type input "t"
paste input "Í"
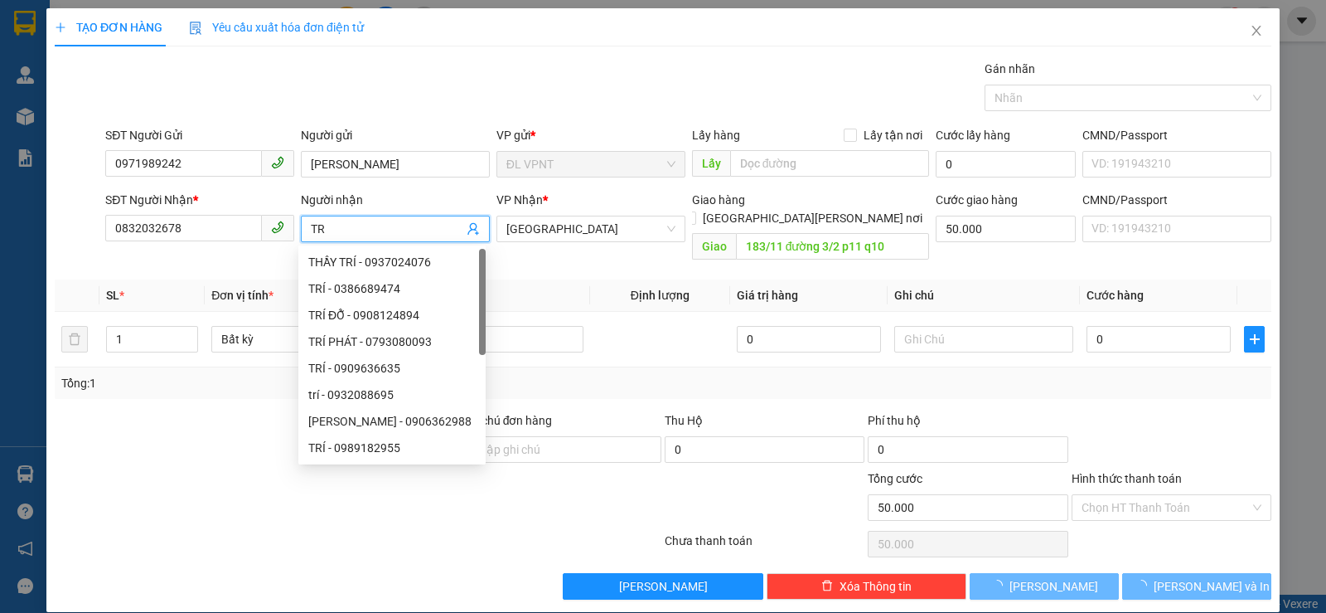
paste input "Ú"
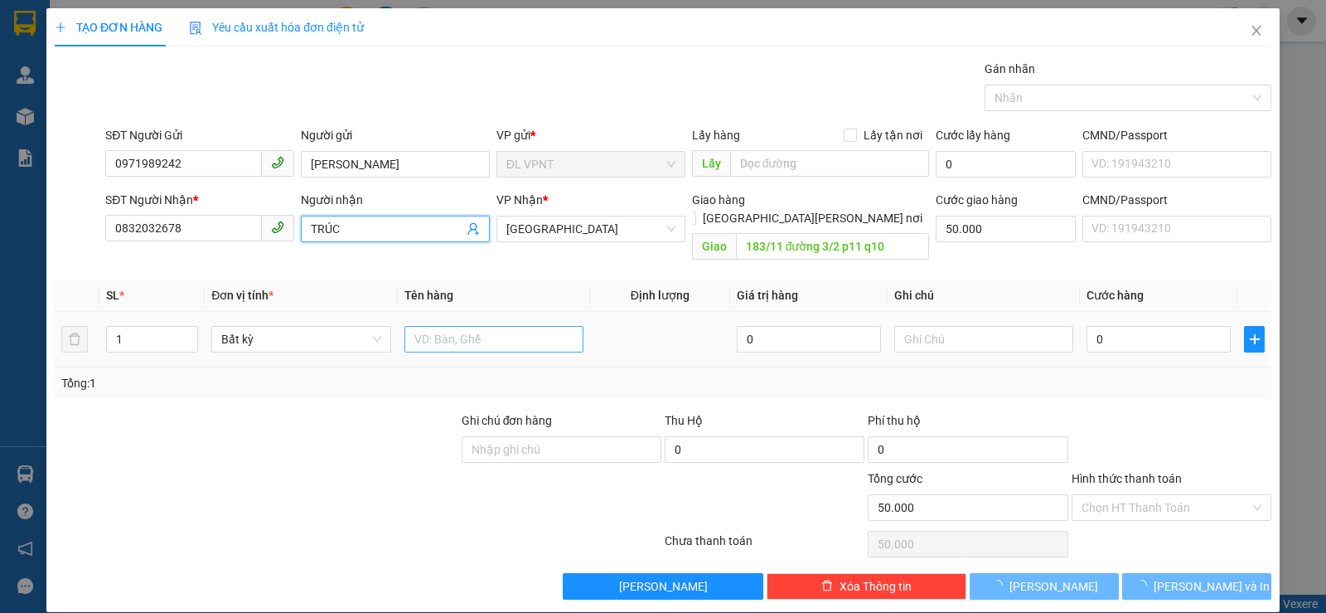
type input "TRÚC"
click at [458, 326] on input "text" at bounding box center [494, 339] width 179 height 27
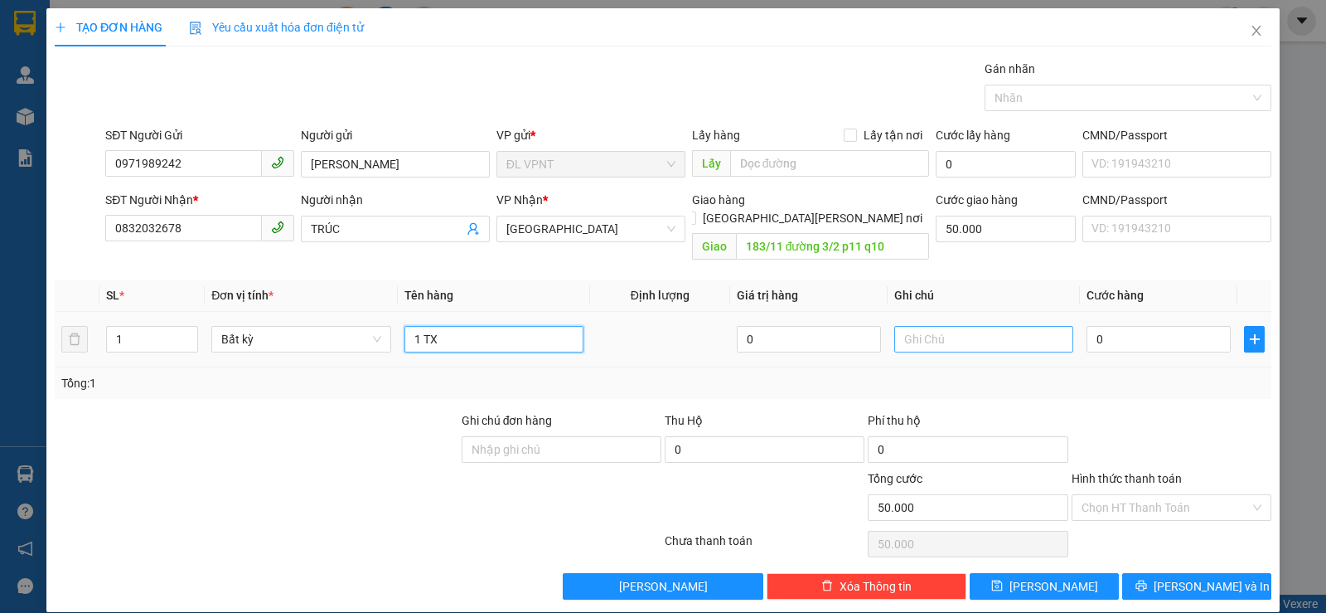
type input "1 TX"
click at [948, 326] on input "text" at bounding box center [984, 339] width 179 height 27
type input "CKMB:"
click at [1160, 327] on input "0" at bounding box center [1159, 339] width 144 height 27
type input "3"
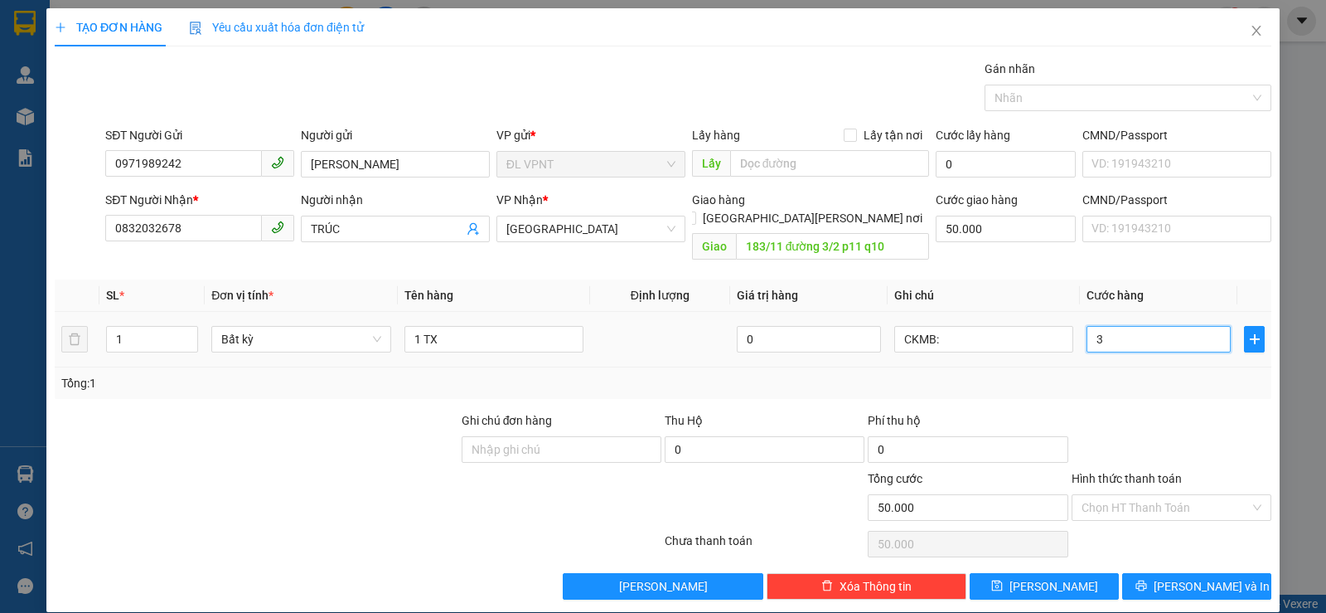
type input "50.003"
type input "30"
type input "50.030"
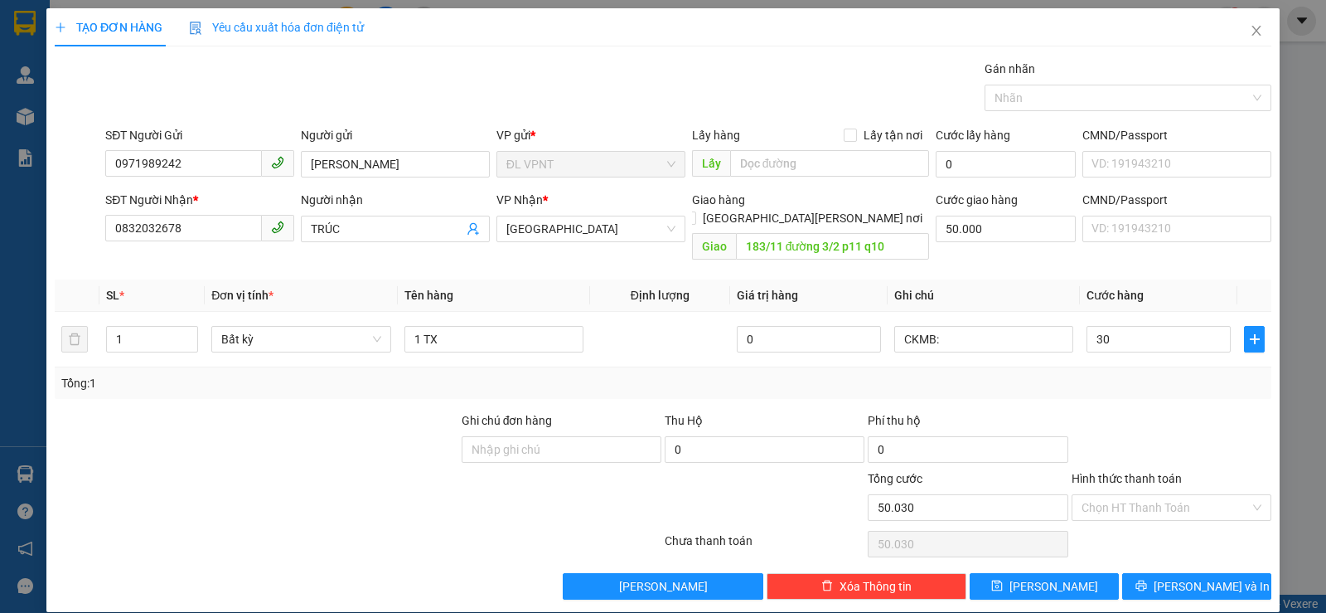
type input "30.000"
type input "80.000"
click at [974, 326] on input "CKMB:" at bounding box center [984, 339] width 179 height 27
paste input "[DATE] 19:41"
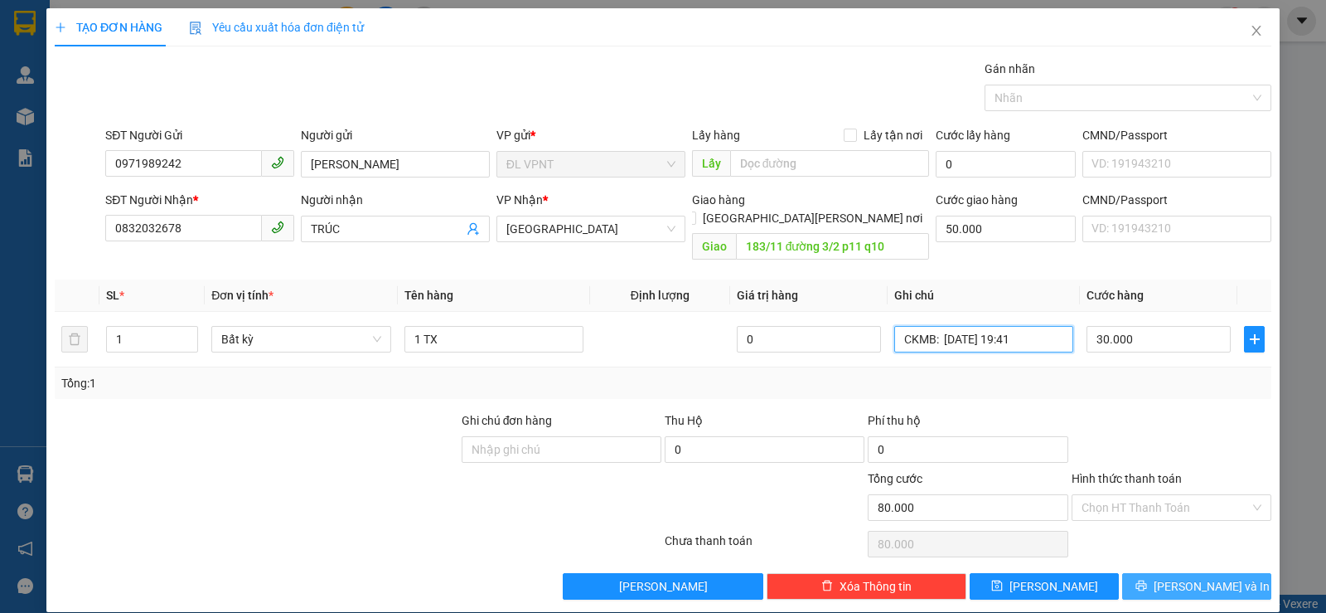
type input "CKMB: [DATE] 19:41"
click at [1186, 577] on span "[PERSON_NAME] và In" at bounding box center [1212, 586] width 116 height 18
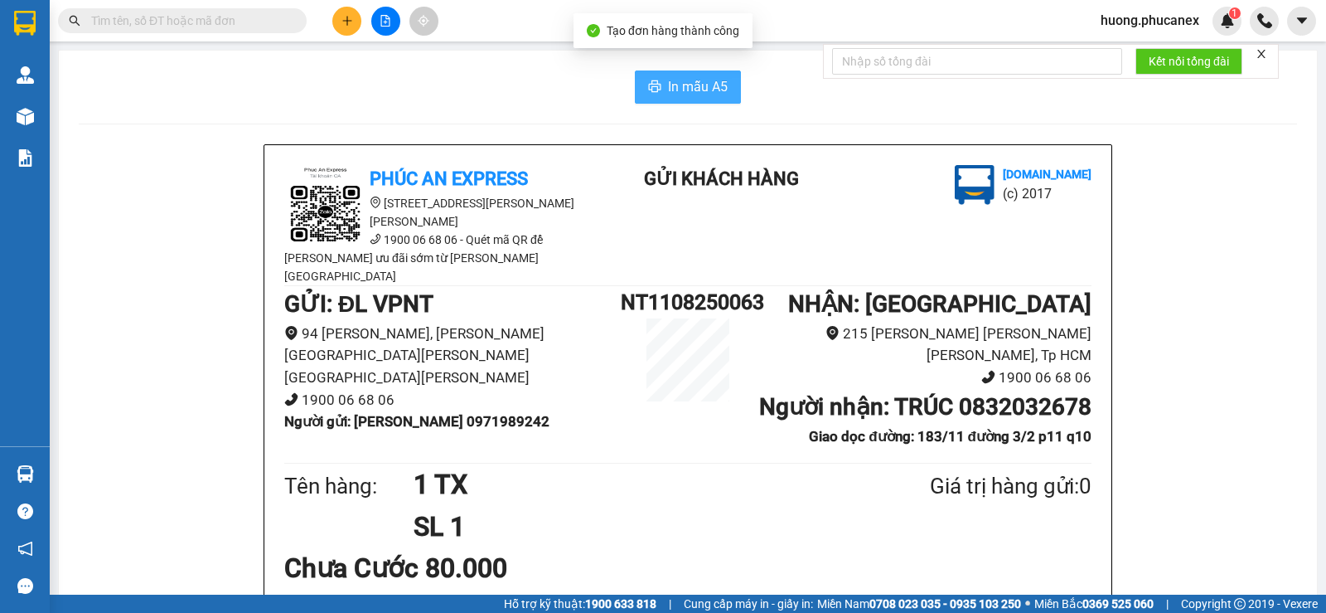
click at [694, 80] on span "In mẫu A5" at bounding box center [698, 86] width 60 height 21
